Goal: Check status: Check status

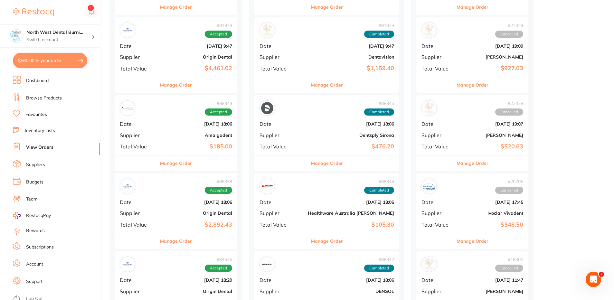
scroll to position [386, 0]
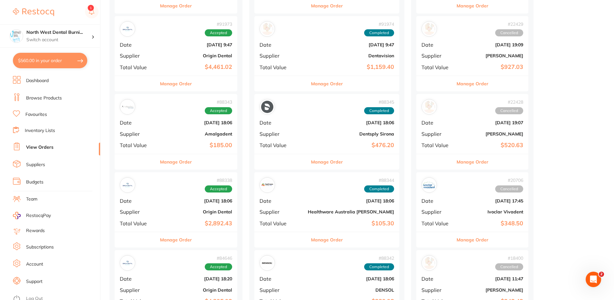
drag, startPoint x: 178, startPoint y: 63, endPoint x: 244, endPoint y: 151, distance: 110.2
click at [178, 63] on div "# 91973 Accepted Date [DATE] 9:47 Supplier Origin Dental Total Value $4,461.02" at bounding box center [176, 46] width 123 height 60
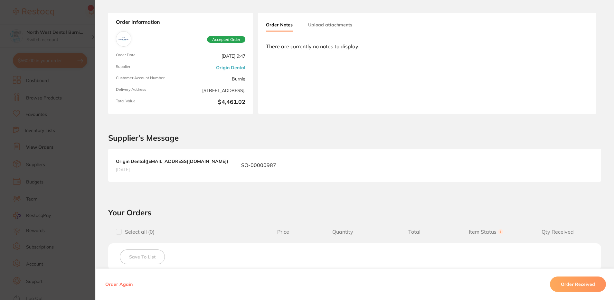
scroll to position [64, 0]
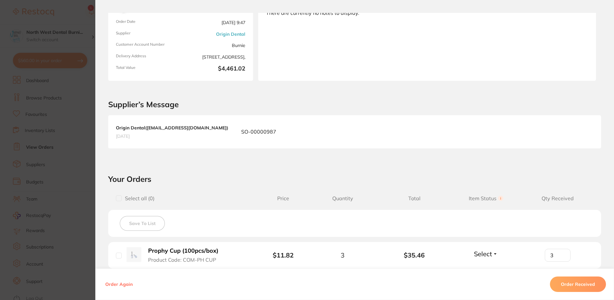
click at [76, 140] on section "Order ID: Restocq- 91973 Order Information Accepted Order Order Date [DATE] 9:4…" at bounding box center [307, 150] width 614 height 300
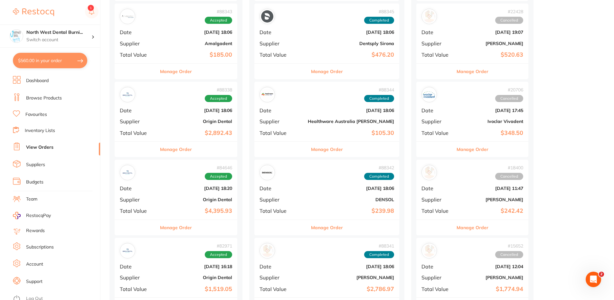
scroll to position [483, 0]
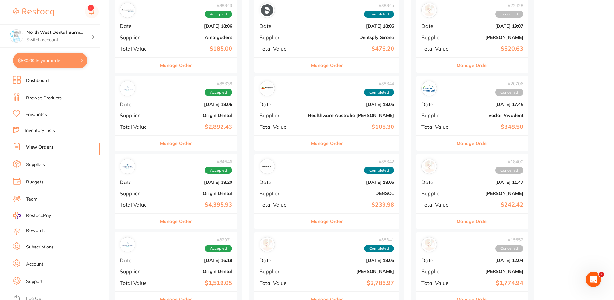
click at [185, 128] on b "$2,892.43" at bounding box center [196, 127] width 71 height 7
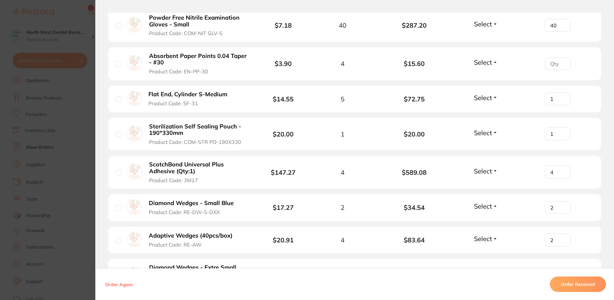
scroll to position [295, 0]
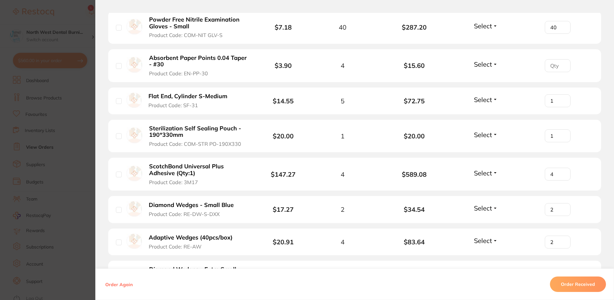
click at [67, 143] on section "Order ID: Restocq- 88338 Order Information Accepted Order Order Date [DATE] 18:…" at bounding box center [307, 150] width 614 height 300
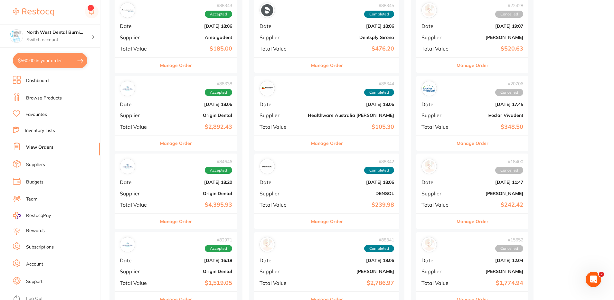
click at [174, 186] on div "# 84646 Accepted Date [DATE] 18:20 Supplier Origin Dental Total Value $4,395.93" at bounding box center [176, 184] width 123 height 60
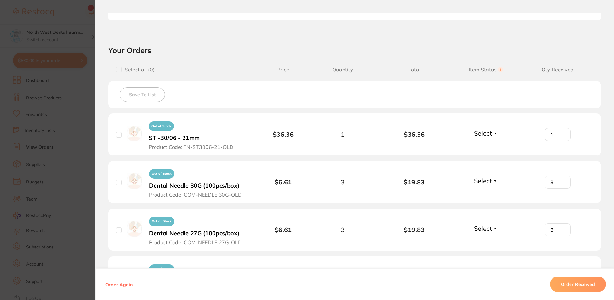
scroll to position [386, 0]
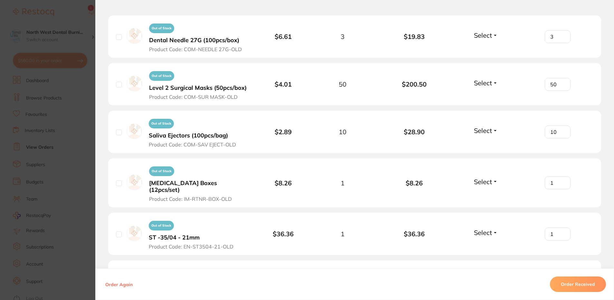
click at [12, 144] on section "Order ID: Restocq- 84646 Order Information Accepted Order Order Date [DATE] 18:…" at bounding box center [307, 150] width 614 height 300
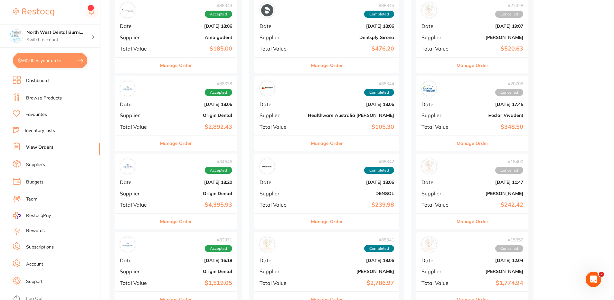
scroll to position [451, 0]
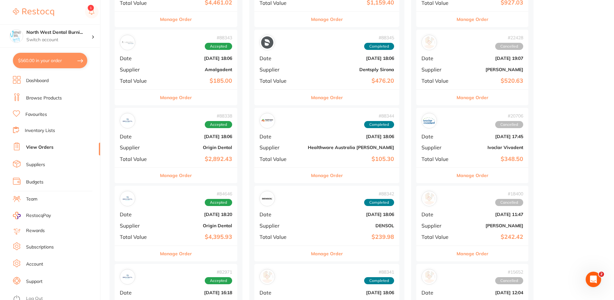
click at [193, 133] on div "# 88338 Accepted Date [DATE] 18:06 Supplier Origin Dental Total Value $2,892.43" at bounding box center [176, 138] width 123 height 60
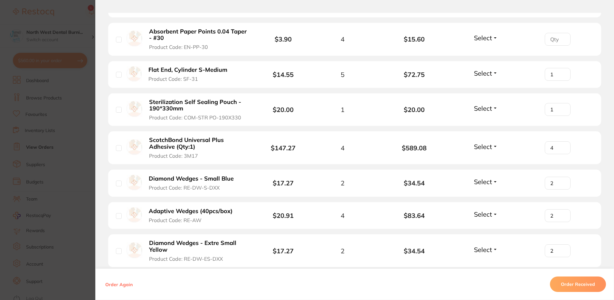
scroll to position [290, 0]
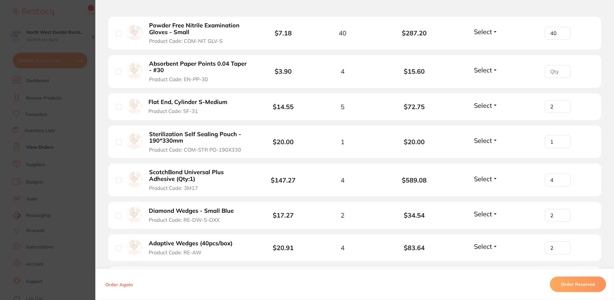
click at [560, 105] on input "2" at bounding box center [558, 106] width 26 height 13
click at [560, 105] on input "3" at bounding box center [558, 106] width 26 height 13
click at [560, 105] on input "4" at bounding box center [558, 106] width 26 height 13
type input "5"
click at [560, 105] on input "5" at bounding box center [558, 106] width 26 height 13
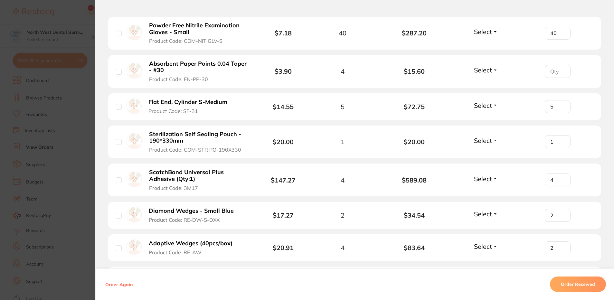
click at [63, 156] on section "Order ID: Restocq- 88338 Order Information Accepted Order Order Date [DATE] 18:…" at bounding box center [307, 150] width 614 height 300
